Goal: Task Accomplishment & Management: Use online tool/utility

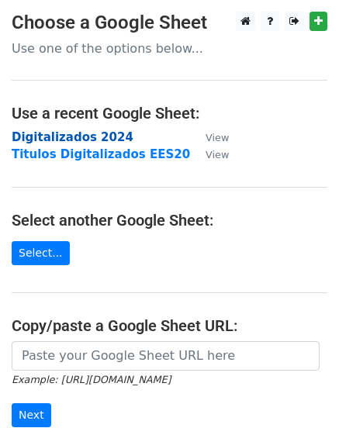
click at [59, 140] on strong "Digitalizados 2024" at bounding box center [73, 137] width 122 height 14
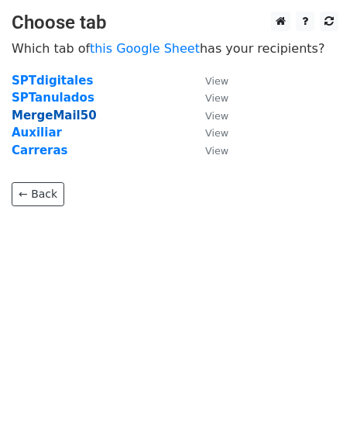
click at [55, 118] on strong "MergeMail50" at bounding box center [54, 116] width 85 height 14
click at [47, 115] on strong "MergeMail50" at bounding box center [54, 116] width 85 height 14
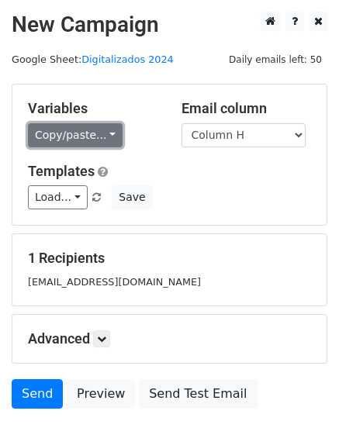
click at [104, 142] on link "Copy/paste..." at bounding box center [75, 135] width 95 height 24
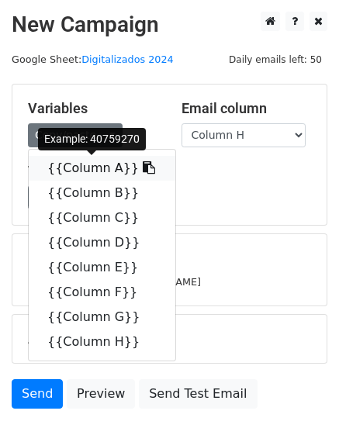
click at [98, 170] on link "{{Column A}}" at bounding box center [102, 168] width 147 height 25
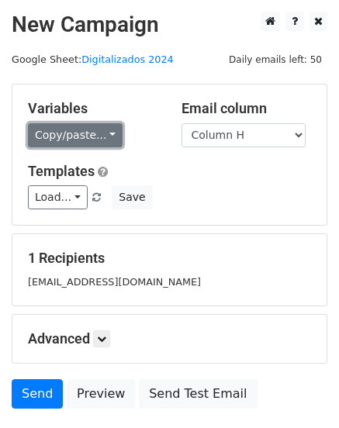
click at [84, 134] on link "Copy/paste..." at bounding box center [75, 135] width 95 height 24
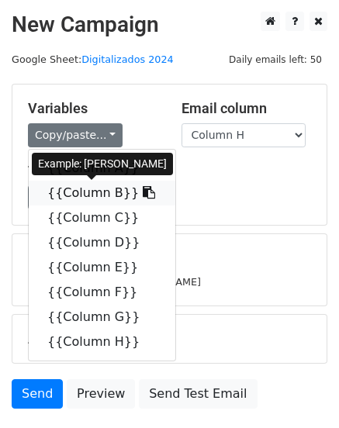
click at [84, 195] on link "{{Column B}}" at bounding box center [102, 193] width 147 height 25
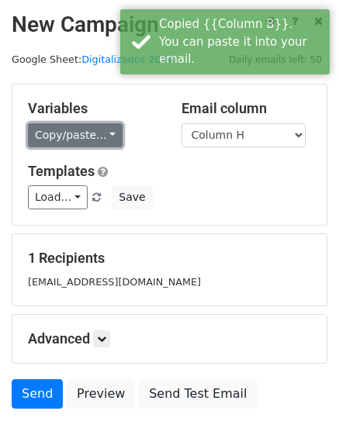
click at [88, 139] on link "Copy/paste..." at bounding box center [75, 135] width 95 height 24
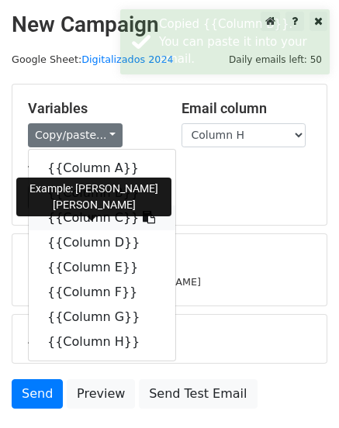
click at [88, 217] on link "{{Column C}}" at bounding box center [102, 217] width 147 height 25
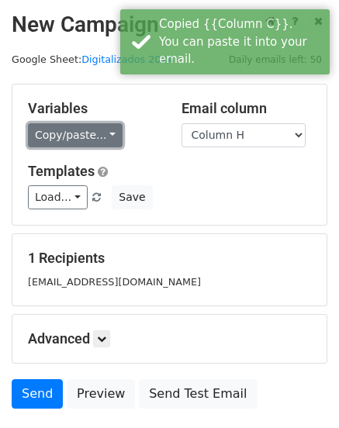
click at [105, 138] on link "Copy/paste..." at bounding box center [75, 135] width 95 height 24
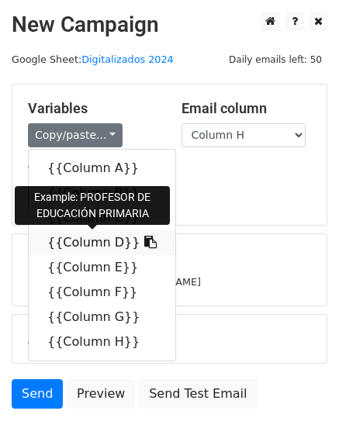
click at [93, 242] on link "{{Column D}}" at bounding box center [102, 242] width 147 height 25
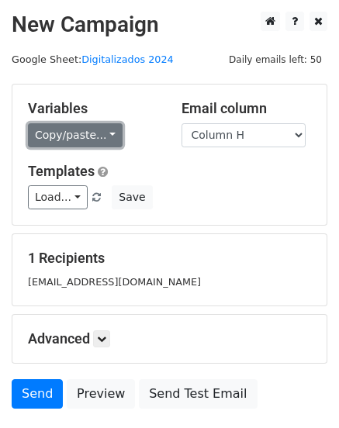
click at [101, 136] on link "Copy/paste..." at bounding box center [75, 135] width 95 height 24
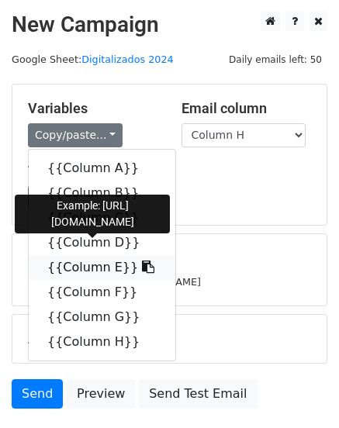
click at [92, 268] on link "{{Column E}}" at bounding box center [102, 267] width 147 height 25
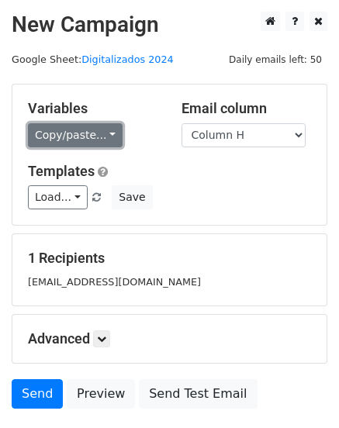
click at [105, 141] on link "Copy/paste..." at bounding box center [75, 135] width 95 height 24
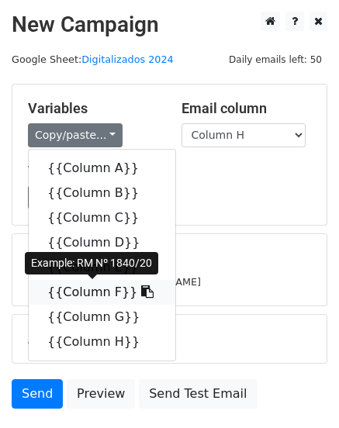
click at [96, 290] on link "{{Column F}}" at bounding box center [102, 292] width 147 height 25
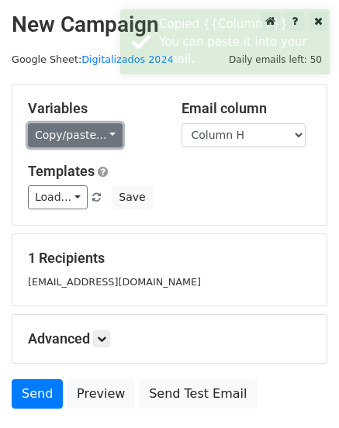
click at [98, 140] on link "Copy/paste..." at bounding box center [75, 135] width 95 height 24
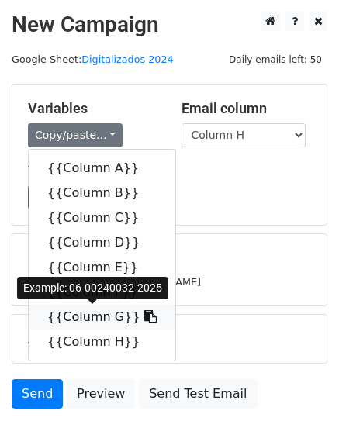
click at [87, 310] on link "{{Column G}}" at bounding box center [102, 317] width 147 height 25
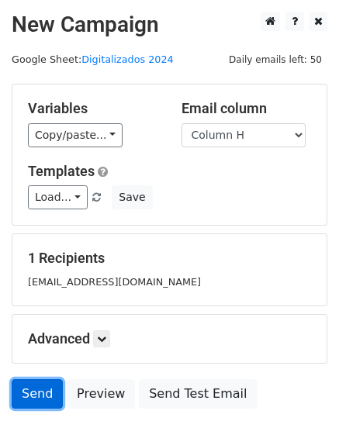
click at [34, 397] on link "Send" at bounding box center [37, 393] width 51 height 29
